Goal: Transaction & Acquisition: Purchase product/service

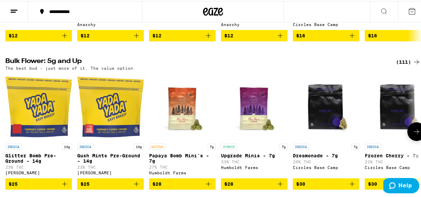
scroll to position [837, 0]
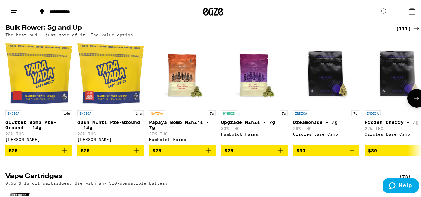
click at [413, 101] on icon at bounding box center [417, 97] width 8 height 8
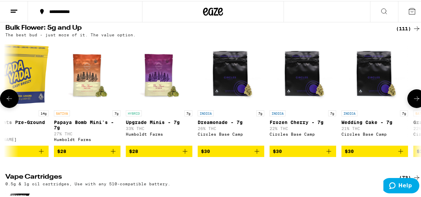
scroll to position [0, 338]
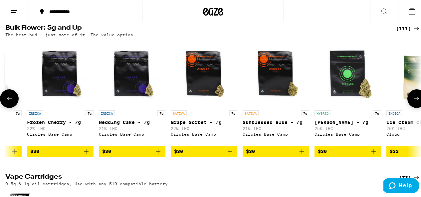
click at [413, 102] on icon at bounding box center [417, 98] width 8 height 8
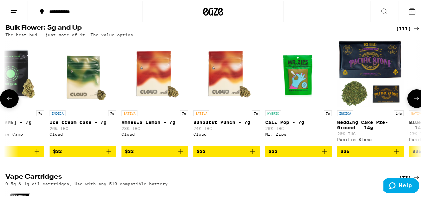
scroll to position [0, 676]
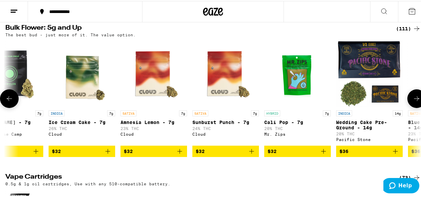
click at [413, 102] on icon at bounding box center [417, 98] width 8 height 8
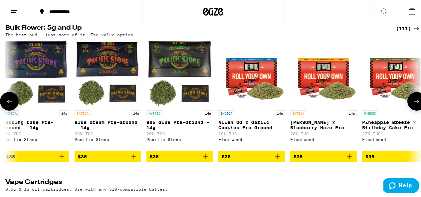
scroll to position [0, 1014]
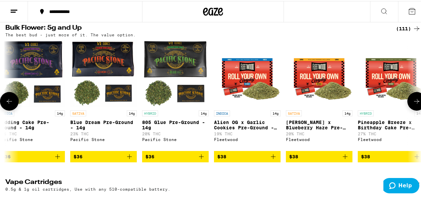
click at [413, 104] on icon at bounding box center [417, 100] width 8 height 8
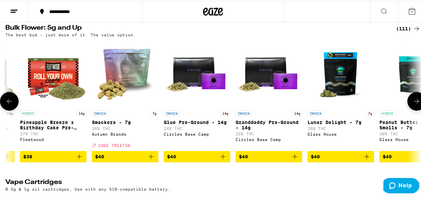
click at [413, 104] on icon at bounding box center [417, 100] width 8 height 8
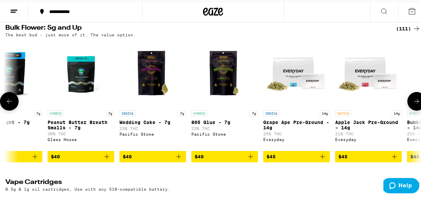
scroll to position [0, 1691]
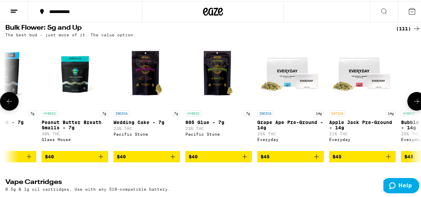
click at [12, 104] on icon at bounding box center [9, 100] width 8 height 8
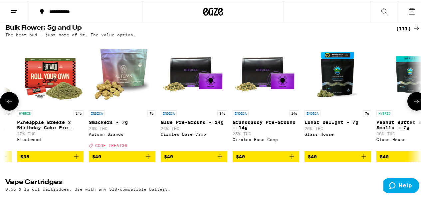
scroll to position [0, 1352]
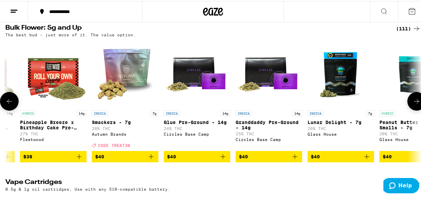
click at [413, 104] on icon at bounding box center [417, 100] width 8 height 8
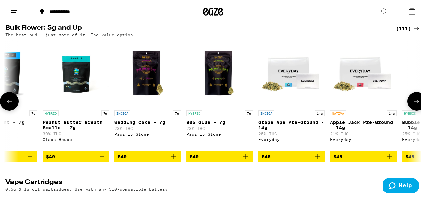
scroll to position [0, 1691]
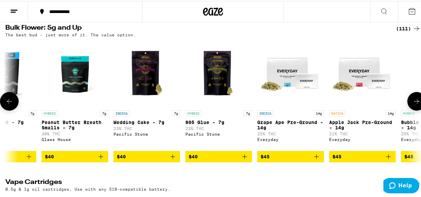
click at [413, 104] on icon at bounding box center [417, 100] width 8 height 8
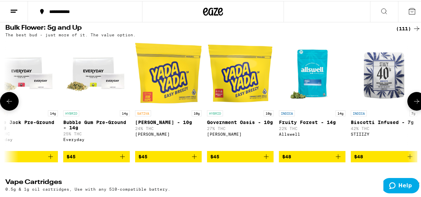
click at [413, 104] on icon at bounding box center [417, 100] width 8 height 8
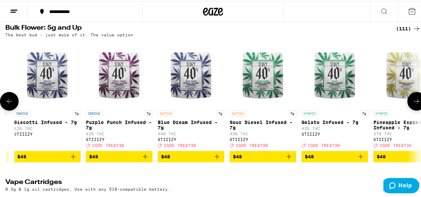
scroll to position [0, 2367]
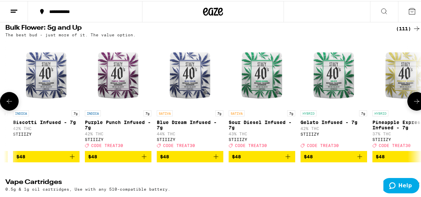
click at [413, 104] on icon at bounding box center [417, 100] width 8 height 8
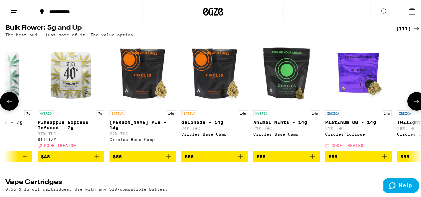
scroll to position [0, 2705]
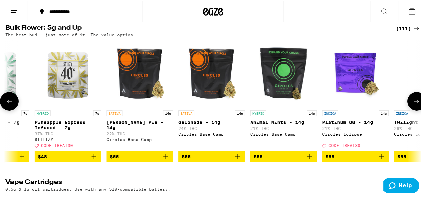
click at [413, 104] on icon at bounding box center [417, 100] width 8 height 8
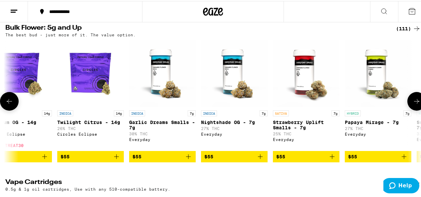
scroll to position [0, 3043]
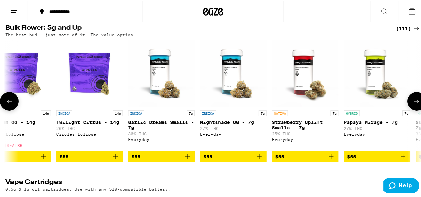
click at [413, 104] on icon at bounding box center [417, 100] width 8 height 8
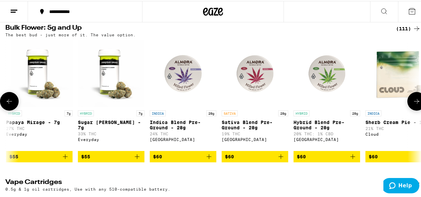
click at [413, 104] on icon at bounding box center [417, 100] width 8 height 8
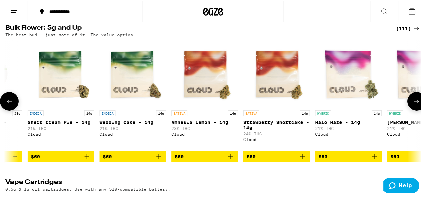
click at [413, 104] on icon at bounding box center [417, 100] width 8 height 8
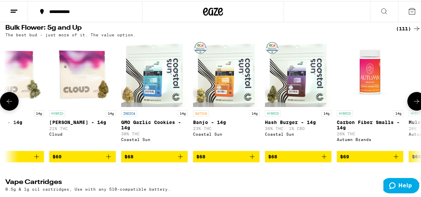
click at [413, 104] on icon at bounding box center [417, 100] width 8 height 8
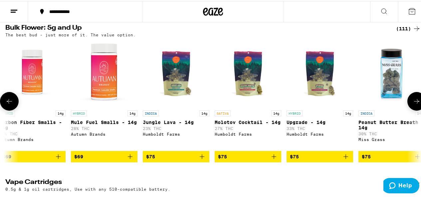
click at [413, 104] on icon at bounding box center [417, 100] width 8 height 8
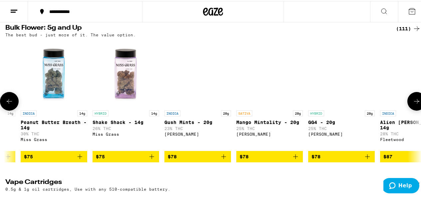
click at [413, 104] on icon at bounding box center [417, 100] width 8 height 8
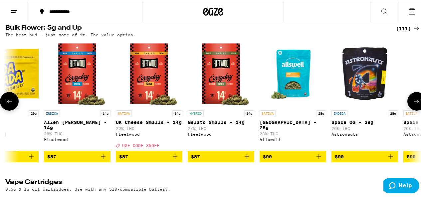
scroll to position [0, 5072]
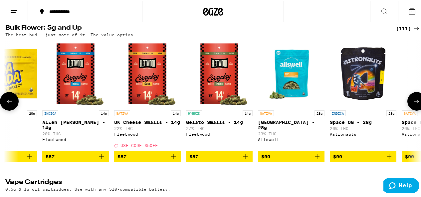
click at [413, 104] on icon at bounding box center [417, 100] width 8 height 8
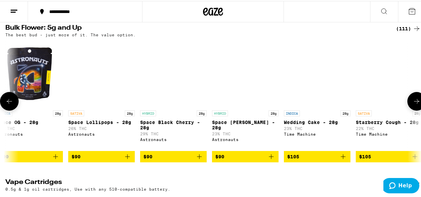
scroll to position [0, 5410]
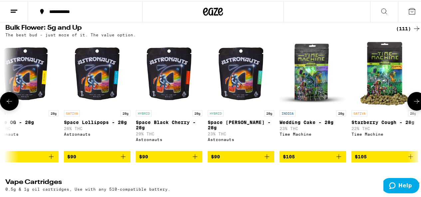
click at [415, 104] on icon at bounding box center [417, 100] width 8 height 8
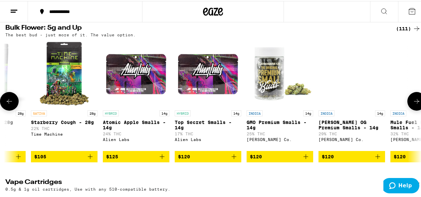
scroll to position [0, 5748]
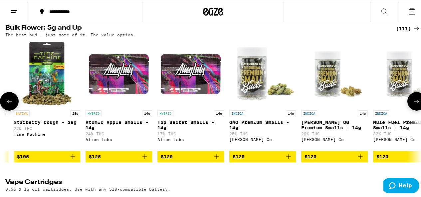
click at [414, 104] on icon at bounding box center [417, 100] width 8 height 8
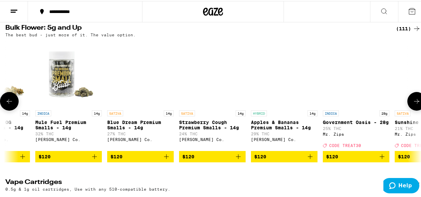
click at [414, 104] on icon at bounding box center [417, 100] width 8 height 8
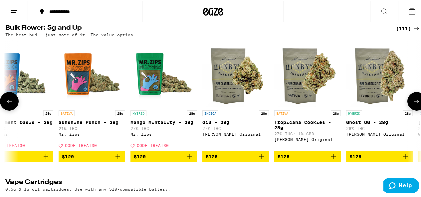
scroll to position [0, 6424]
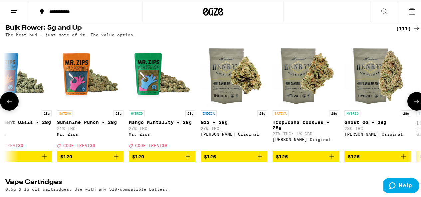
click at [10, 104] on icon at bounding box center [9, 100] width 8 height 8
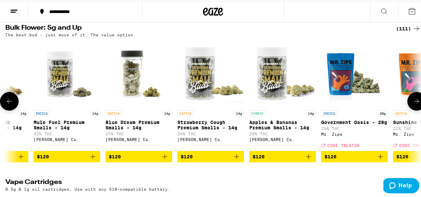
scroll to position [0, 6086]
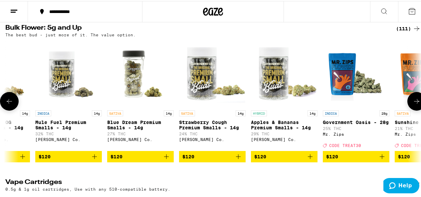
click at [419, 110] on button at bounding box center [417, 100] width 19 height 19
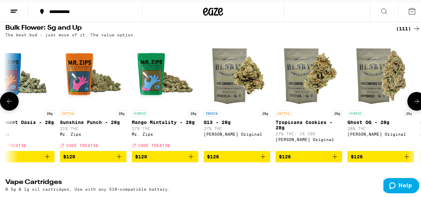
scroll to position [0, 6424]
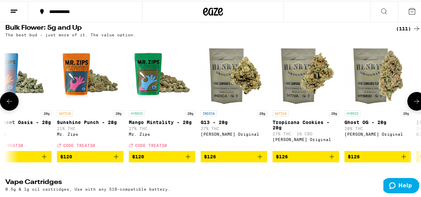
click at [416, 110] on button at bounding box center [417, 100] width 19 height 19
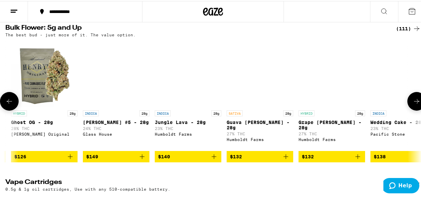
scroll to position [0, 6762]
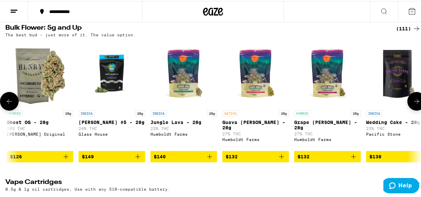
click at [416, 110] on button at bounding box center [417, 100] width 19 height 19
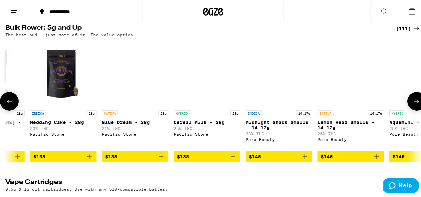
scroll to position [0, 7100]
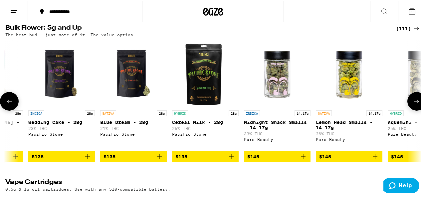
click at [416, 110] on button at bounding box center [417, 100] width 19 height 19
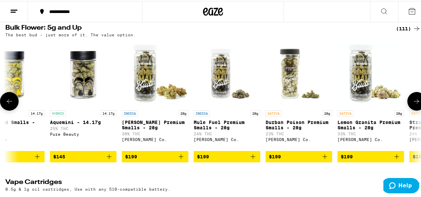
click at [416, 110] on button at bounding box center [417, 100] width 19 height 19
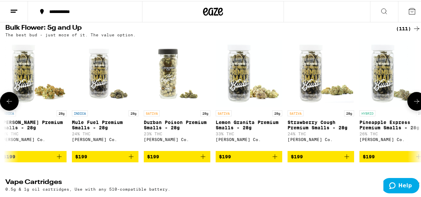
click at [416, 110] on button at bounding box center [417, 100] width 19 height 19
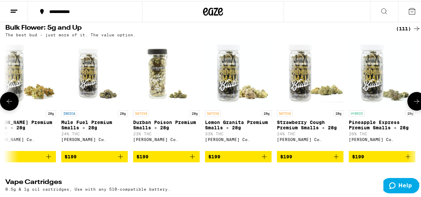
click at [416, 110] on div at bounding box center [417, 100] width 19 height 19
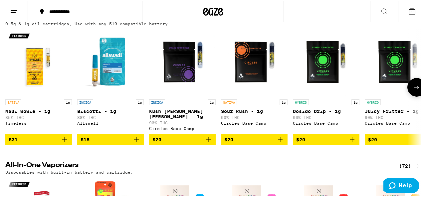
scroll to position [1003, 0]
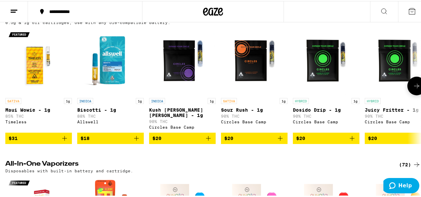
click at [413, 94] on button at bounding box center [417, 85] width 19 height 19
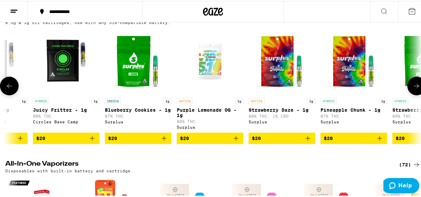
scroll to position [0, 338]
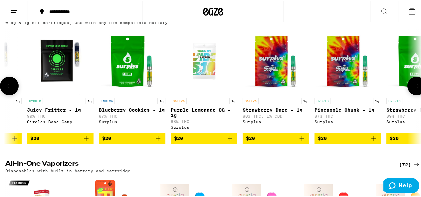
click at [413, 89] on icon at bounding box center [417, 85] width 8 height 8
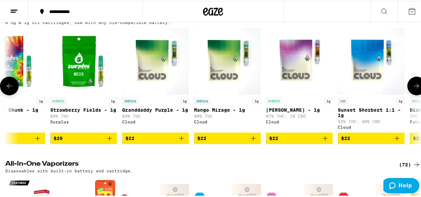
scroll to position [0, 676]
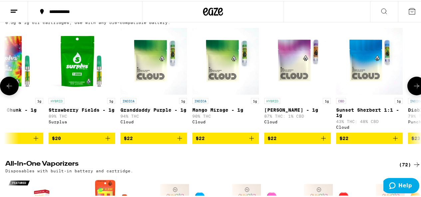
click at [412, 94] on button at bounding box center [417, 85] width 19 height 19
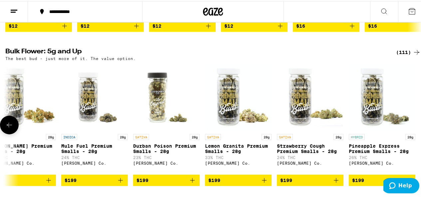
scroll to position [704, 0]
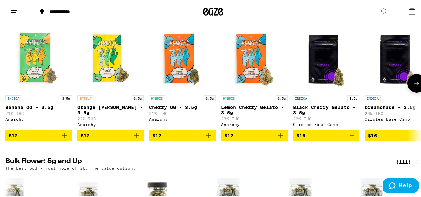
click at [408, 92] on button at bounding box center [417, 82] width 19 height 19
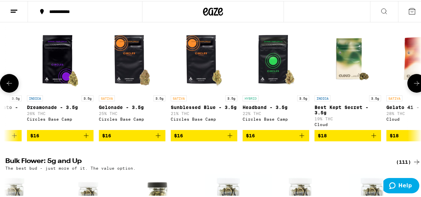
click at [408, 92] on button at bounding box center [417, 82] width 19 height 19
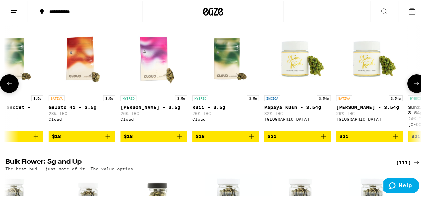
click at [408, 92] on button at bounding box center [417, 82] width 19 height 19
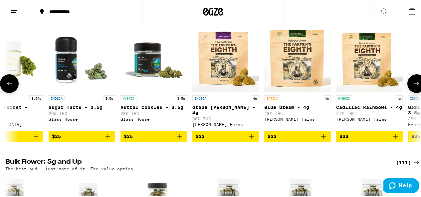
click at [408, 92] on button at bounding box center [417, 82] width 19 height 19
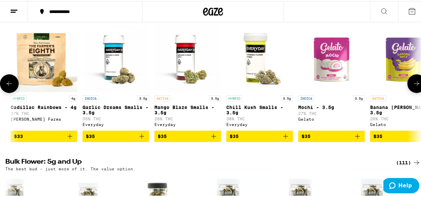
scroll to position [0, 1448]
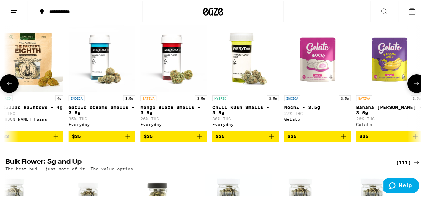
click at [408, 92] on button at bounding box center [417, 82] width 19 height 19
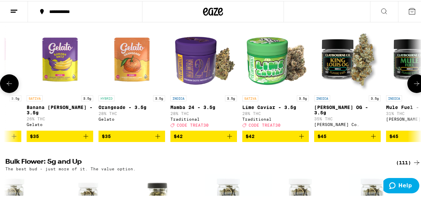
scroll to position [0, 1786]
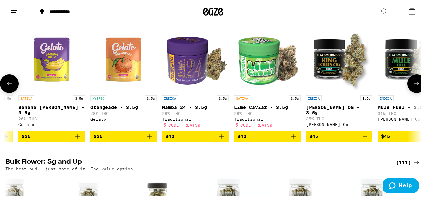
click at [408, 92] on button at bounding box center [417, 82] width 19 height 19
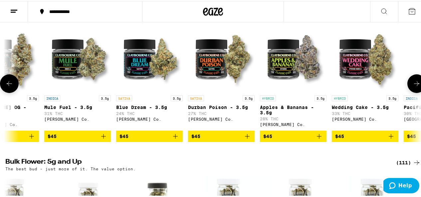
scroll to position [0, 2124]
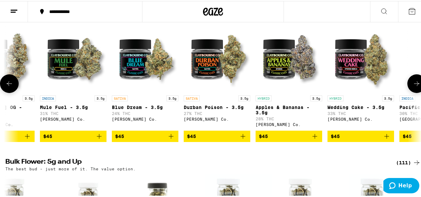
click at [408, 92] on button at bounding box center [417, 82] width 19 height 19
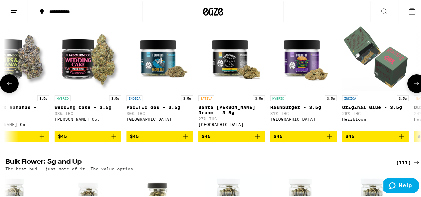
click at [408, 92] on button at bounding box center [417, 82] width 19 height 19
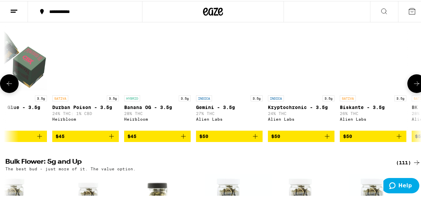
scroll to position [0, 2762]
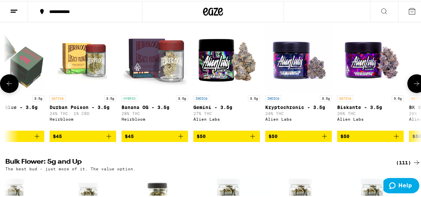
click at [408, 92] on button at bounding box center [417, 82] width 19 height 19
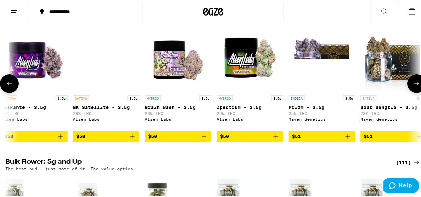
scroll to position [0, 3100]
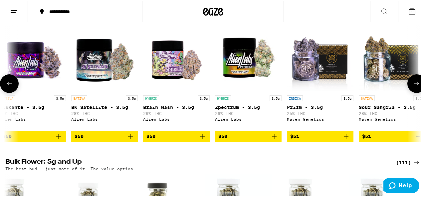
click at [408, 92] on button at bounding box center [417, 82] width 19 height 19
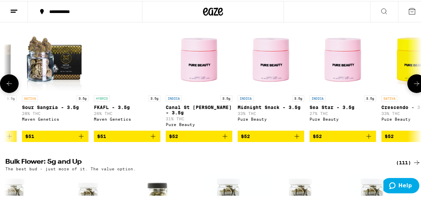
scroll to position [0, 3438]
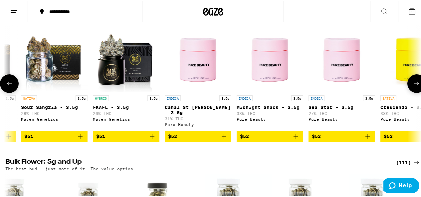
click at [408, 92] on button at bounding box center [417, 82] width 19 height 19
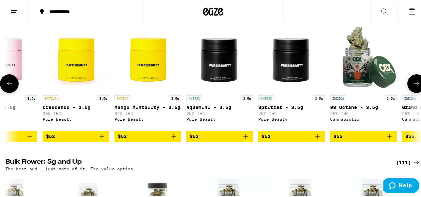
click at [408, 92] on button at bounding box center [417, 82] width 19 height 19
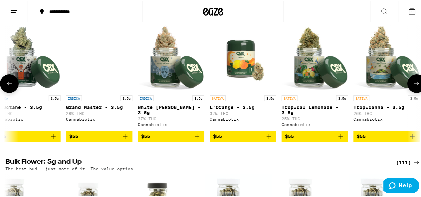
scroll to position [0, 4114]
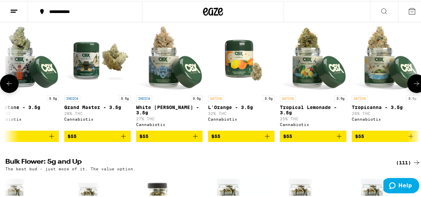
click at [413, 87] on icon at bounding box center [417, 83] width 8 height 8
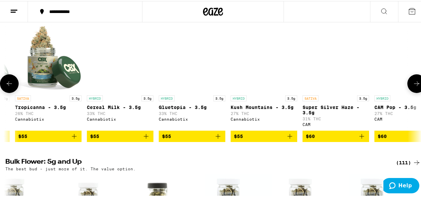
click at [413, 87] on icon at bounding box center [417, 83] width 8 height 8
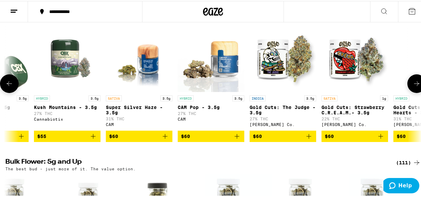
click at [413, 87] on icon at bounding box center [417, 83] width 8 height 8
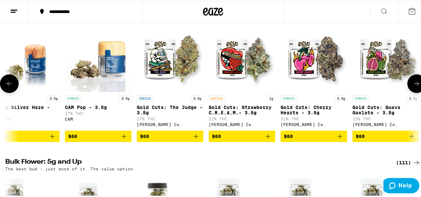
click at [413, 87] on icon at bounding box center [417, 83] width 8 height 8
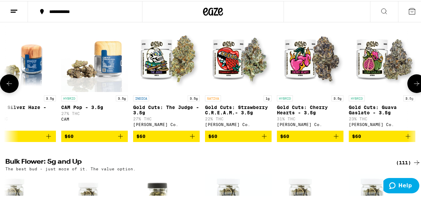
scroll to position [0, 4770]
click at [417, 83] on button at bounding box center [417, 83] width 0 height 0
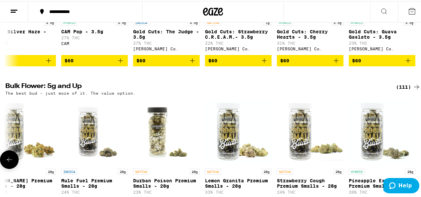
scroll to position [870, 0]
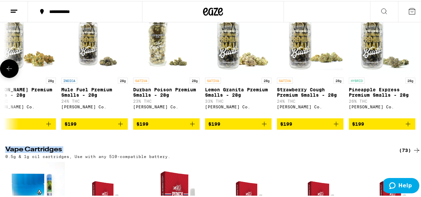
click at [13, 72] on icon at bounding box center [9, 68] width 8 height 8
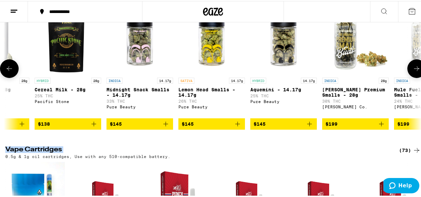
click at [9, 70] on icon at bounding box center [9, 67] width 5 height 5
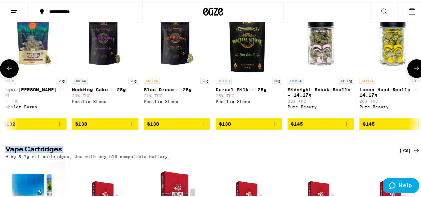
click at [9, 70] on icon at bounding box center [9, 67] width 5 height 5
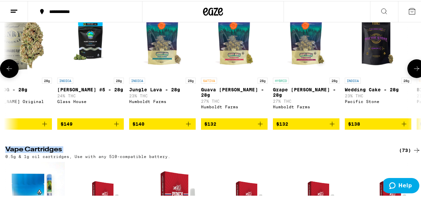
click at [9, 72] on icon at bounding box center [9, 68] width 8 height 8
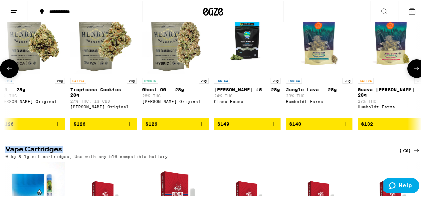
click at [9, 72] on icon at bounding box center [9, 68] width 8 height 8
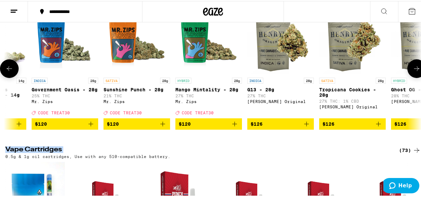
click at [9, 72] on icon at bounding box center [9, 68] width 8 height 8
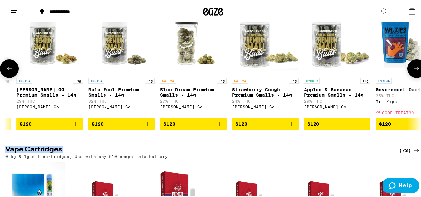
scroll to position [0, 6024]
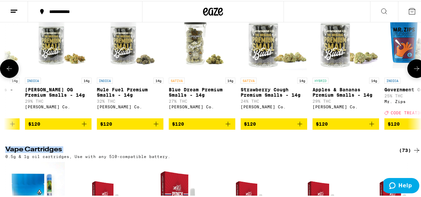
click at [15, 77] on button at bounding box center [9, 67] width 19 height 19
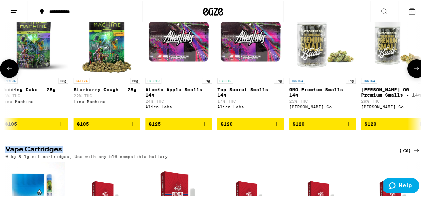
click at [15, 77] on button at bounding box center [9, 67] width 19 height 19
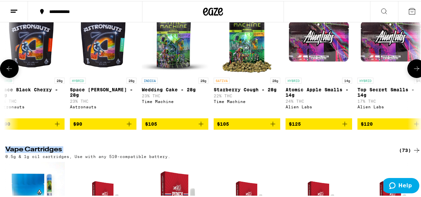
click at [15, 77] on button at bounding box center [9, 67] width 19 height 19
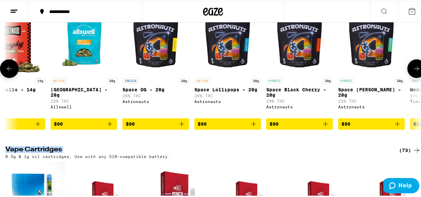
click at [15, 77] on button at bounding box center [9, 67] width 19 height 19
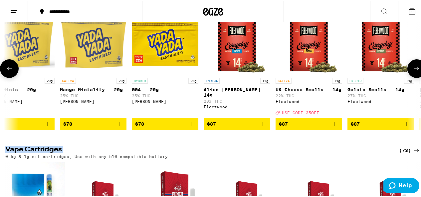
scroll to position [0, 4909]
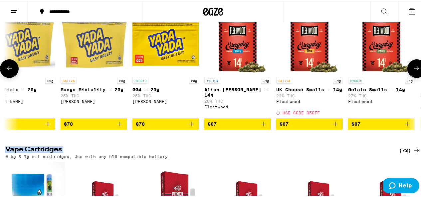
click at [15, 77] on button at bounding box center [9, 67] width 19 height 19
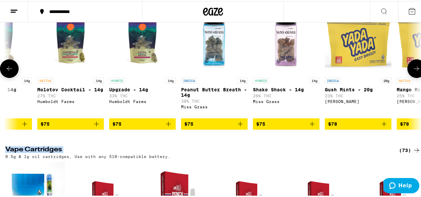
scroll to position [0, 4571]
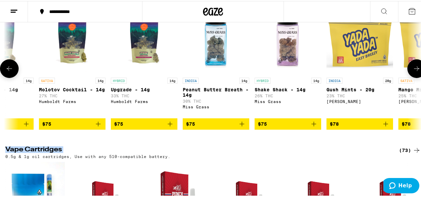
click at [414, 70] on icon at bounding box center [416, 67] width 5 height 5
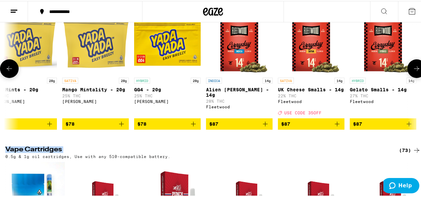
scroll to position [0, 4909]
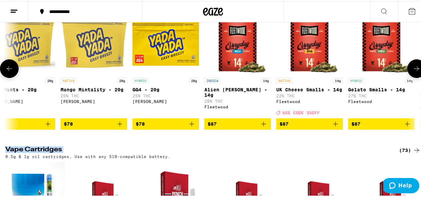
click at [10, 72] on icon at bounding box center [9, 68] width 8 height 8
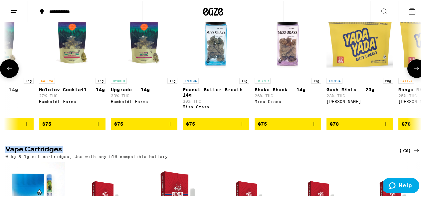
click at [10, 72] on icon at bounding box center [9, 68] width 8 height 8
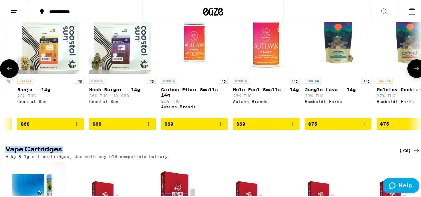
click at [10, 72] on icon at bounding box center [9, 68] width 8 height 8
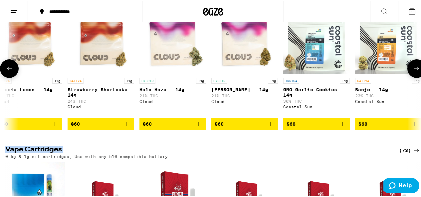
click at [10, 72] on icon at bounding box center [9, 68] width 8 height 8
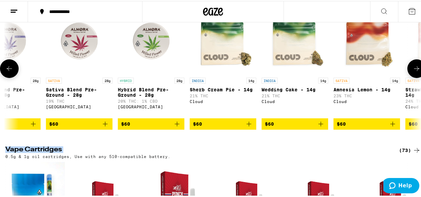
click at [10, 72] on icon at bounding box center [9, 68] width 8 height 8
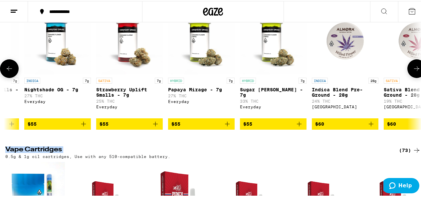
click at [10, 72] on icon at bounding box center [9, 68] width 8 height 8
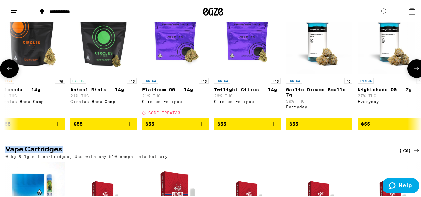
scroll to position [0, 2881]
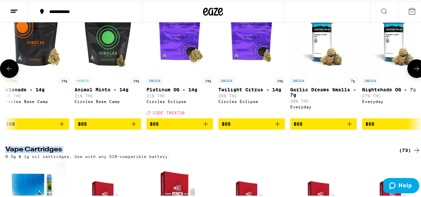
click at [10, 72] on icon at bounding box center [9, 68] width 8 height 8
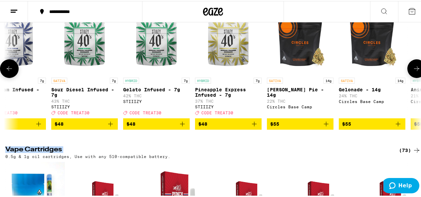
scroll to position [0, 2543]
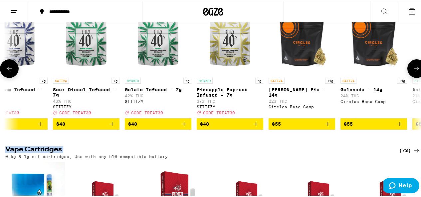
click at [10, 72] on icon at bounding box center [9, 68] width 8 height 8
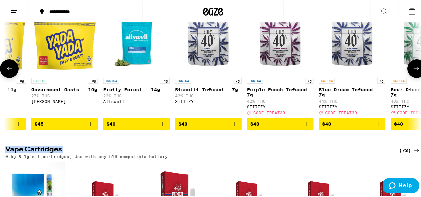
click at [10, 72] on icon at bounding box center [9, 68] width 8 height 8
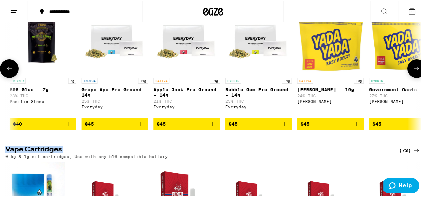
click at [10, 72] on icon at bounding box center [9, 68] width 8 height 8
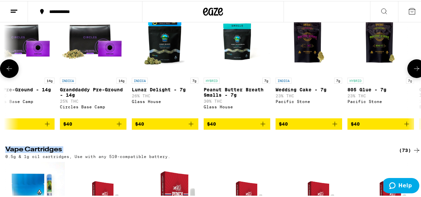
click at [10, 72] on icon at bounding box center [9, 68] width 8 height 8
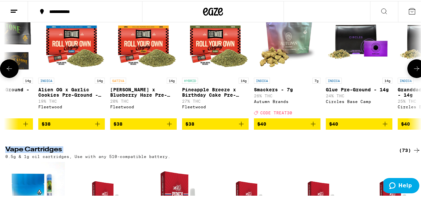
click at [10, 72] on icon at bounding box center [9, 68] width 8 height 8
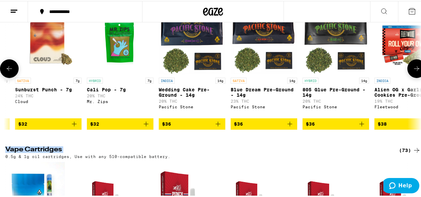
scroll to position [0, 852]
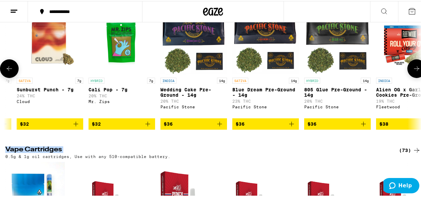
click at [413, 72] on icon at bounding box center [417, 68] width 8 height 8
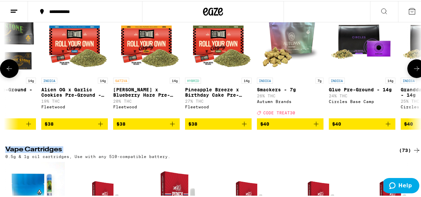
scroll to position [0, 1190]
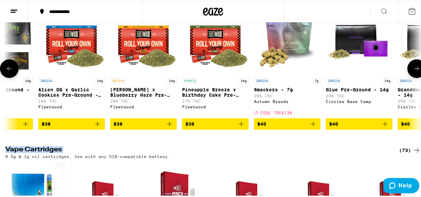
click at [8, 72] on icon at bounding box center [9, 68] width 8 height 8
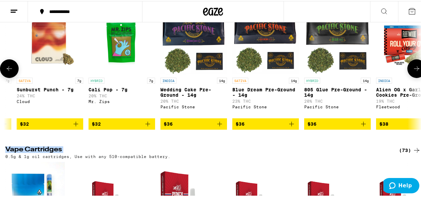
click at [7, 72] on icon at bounding box center [9, 68] width 8 height 8
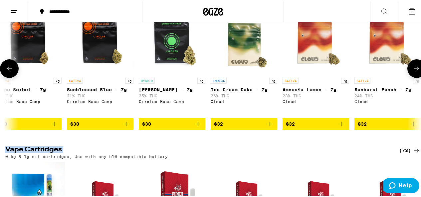
click at [6, 72] on icon at bounding box center [9, 68] width 8 height 8
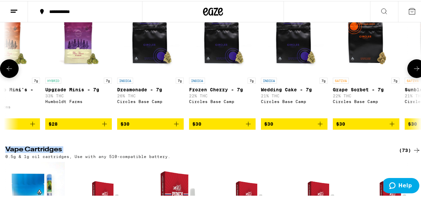
click at [6, 72] on icon at bounding box center [9, 68] width 8 height 8
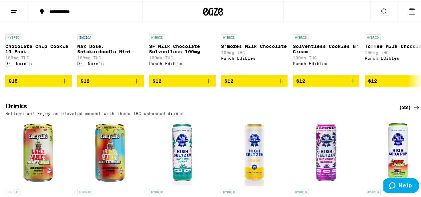
scroll to position [2436, 0]
